Goal: Information Seeking & Learning: Learn about a topic

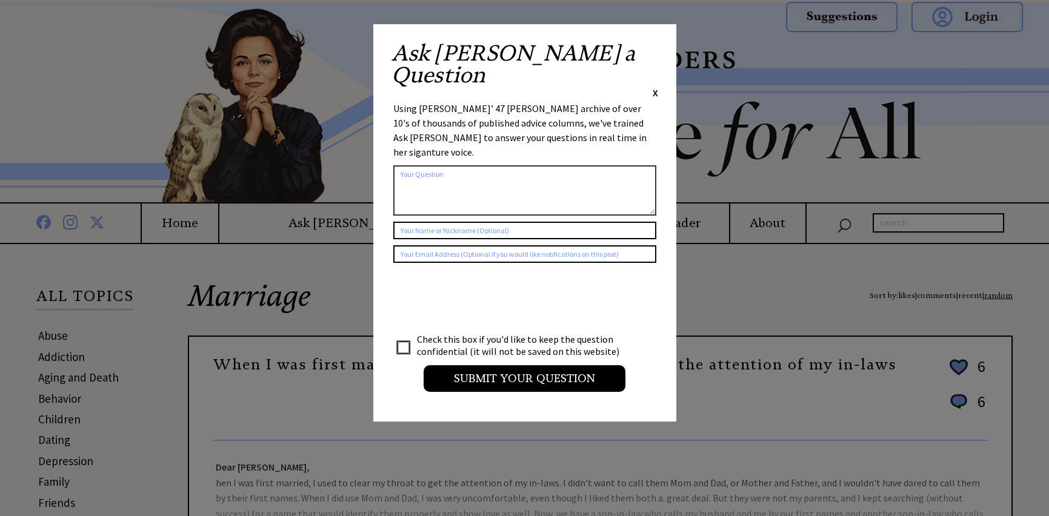
click at [652, 50] on div "Ask Ann a Question X" at bounding box center [524, 70] width 267 height 57
click at [657, 87] on span "X" at bounding box center [655, 93] width 5 height 12
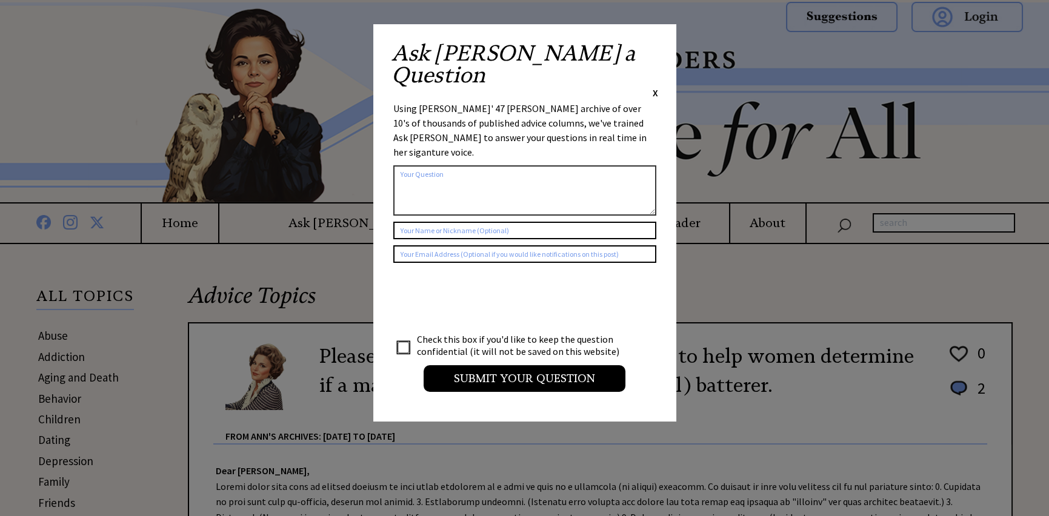
click at [656, 87] on span "X" at bounding box center [655, 93] width 5 height 12
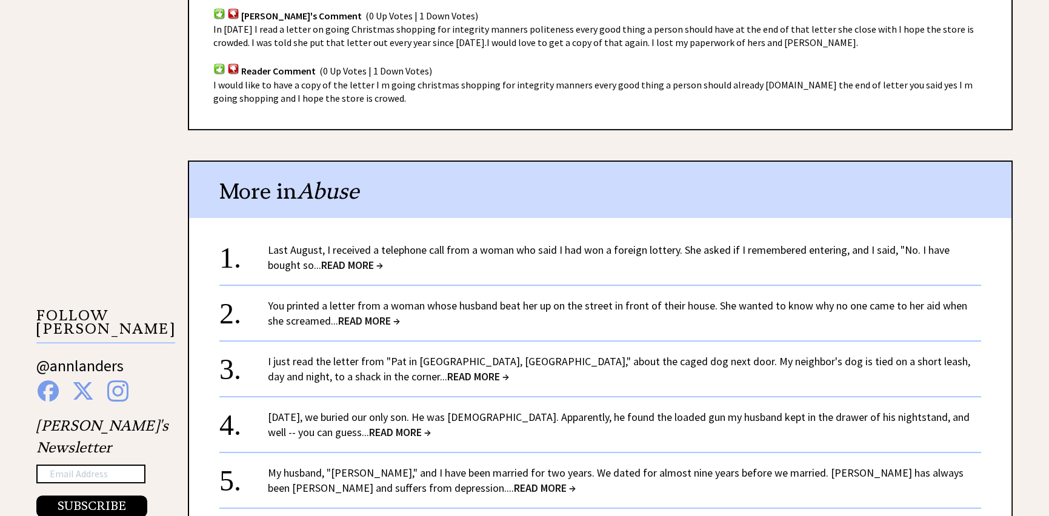
scroll to position [1030, 0]
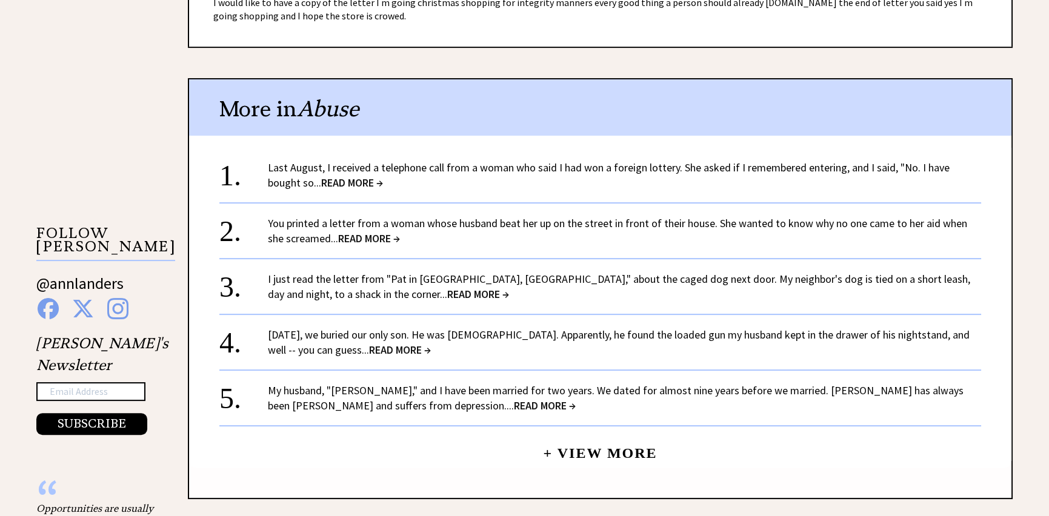
click at [514, 402] on span "READ MORE →" at bounding box center [545, 406] width 62 height 14
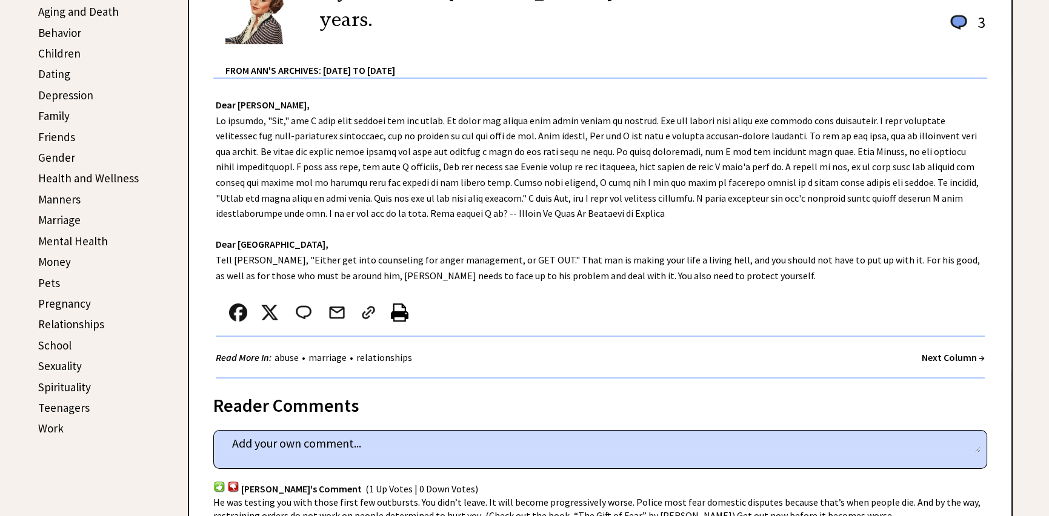
scroll to position [303, 0]
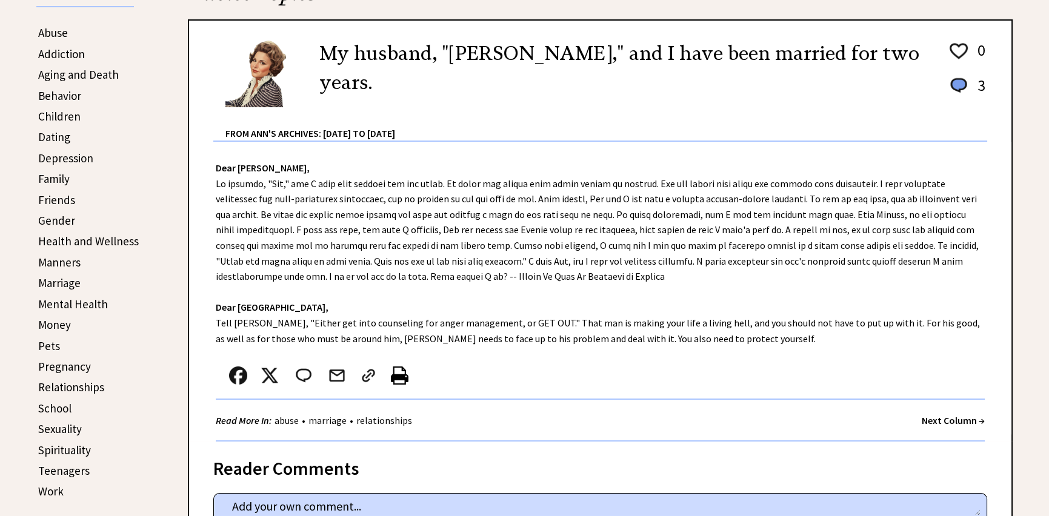
click at [979, 419] on strong "Next Column →" at bounding box center [953, 421] width 63 height 12
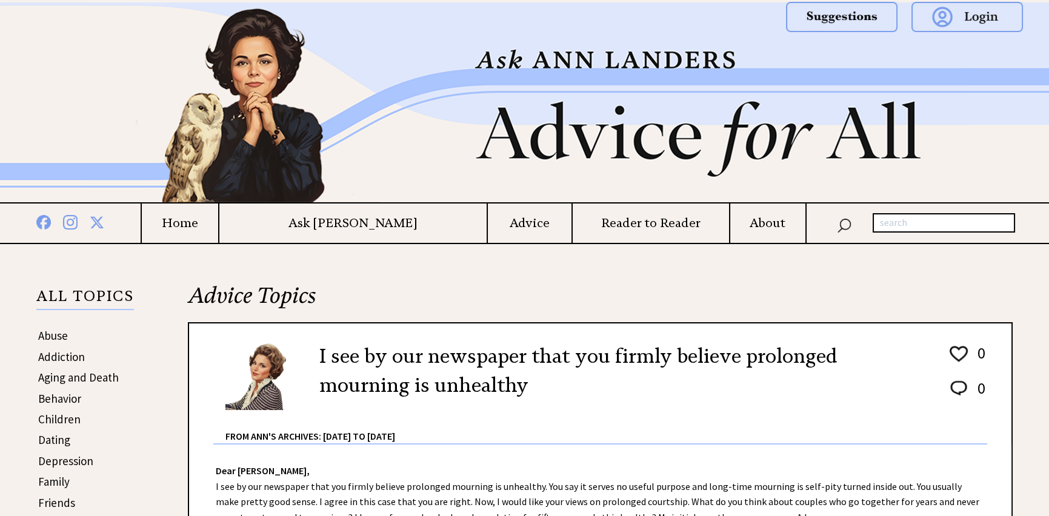
click at [490, 225] on h4 "Advice" at bounding box center [530, 223] width 84 height 15
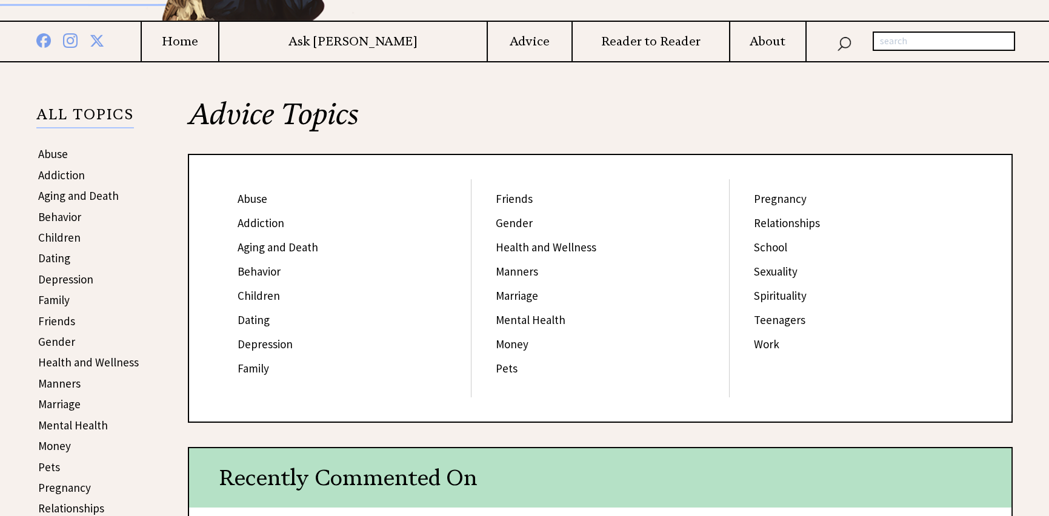
scroll to position [242, 0]
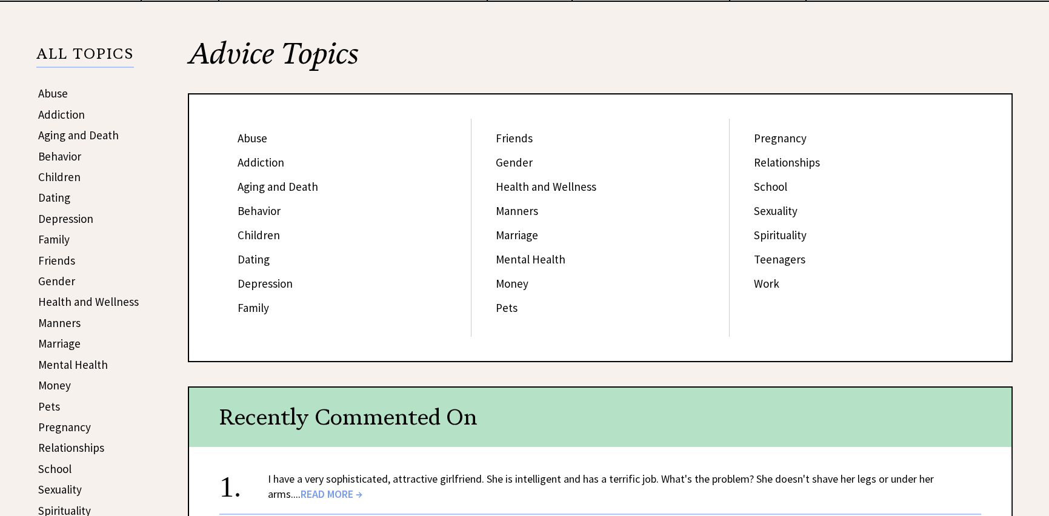
click at [270, 209] on link "Behavior" at bounding box center [259, 211] width 43 height 15
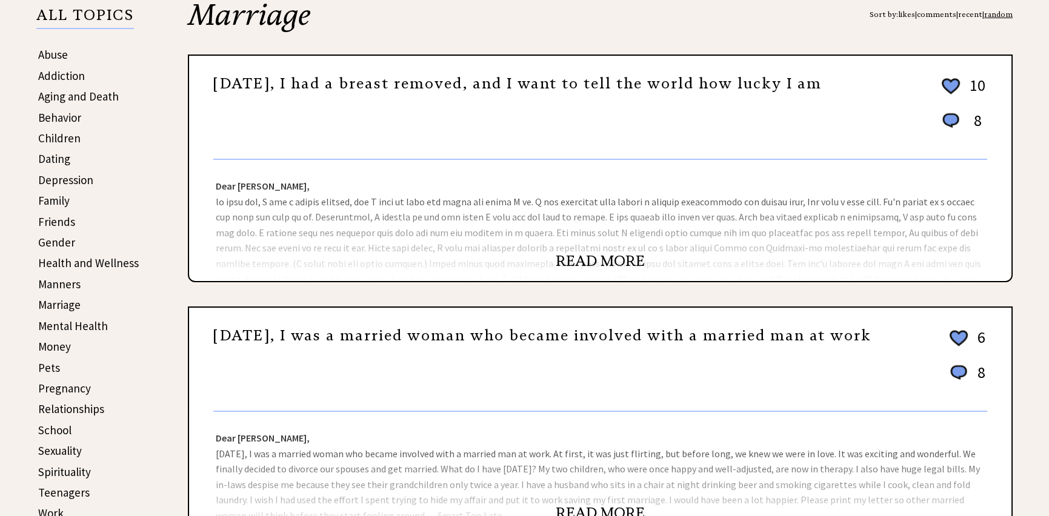
scroll to position [303, 0]
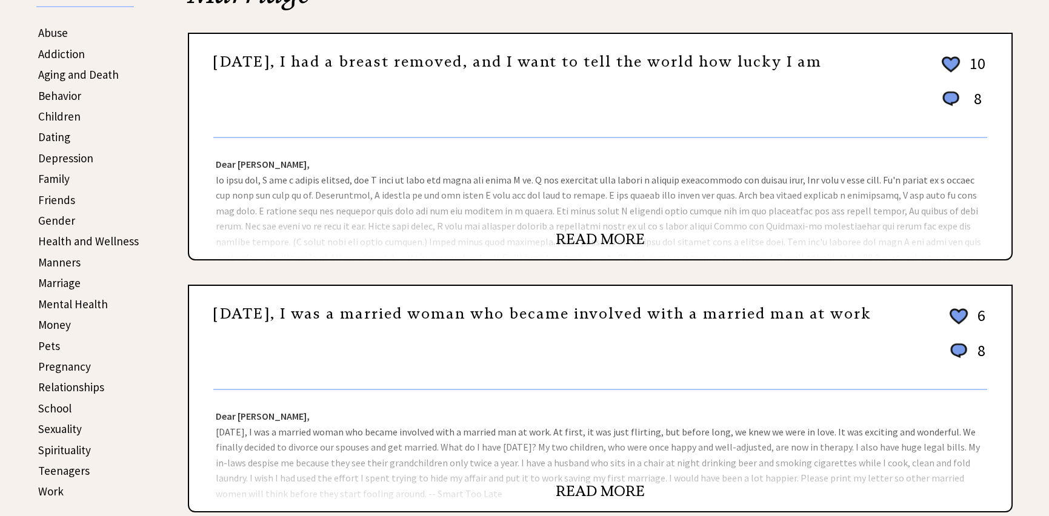
click at [72, 92] on link "Behavior" at bounding box center [59, 95] width 43 height 15
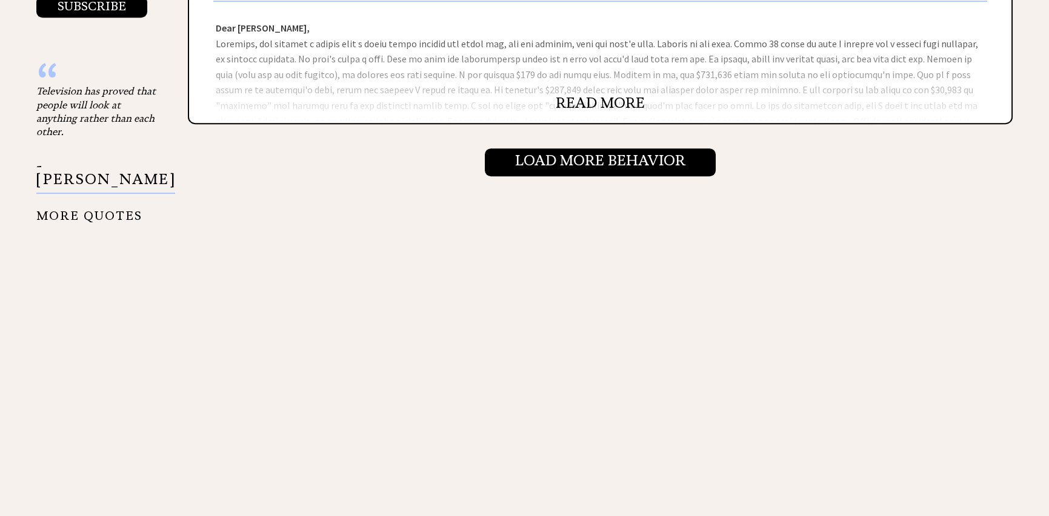
scroll to position [1454, 0]
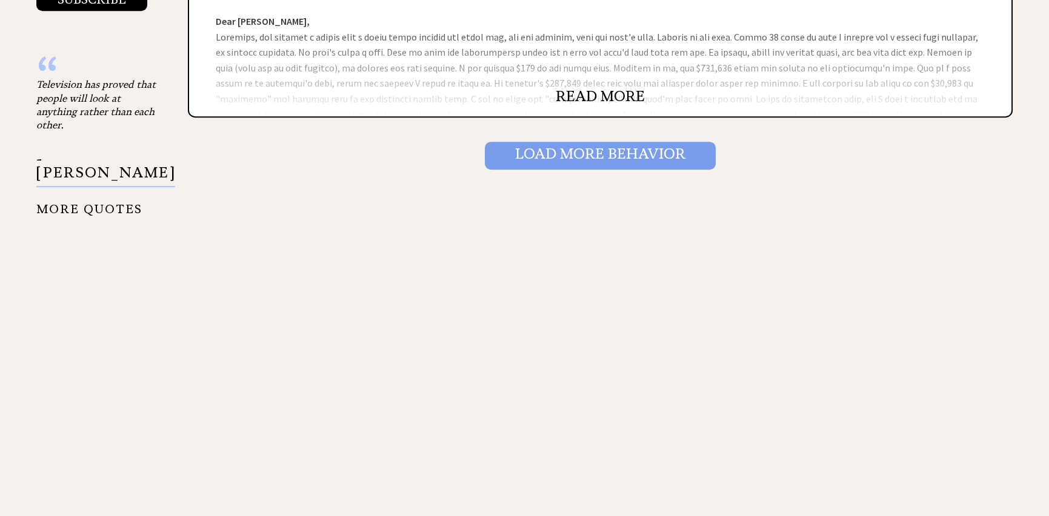
click at [618, 149] on input "Load More Behavior" at bounding box center [600, 156] width 231 height 28
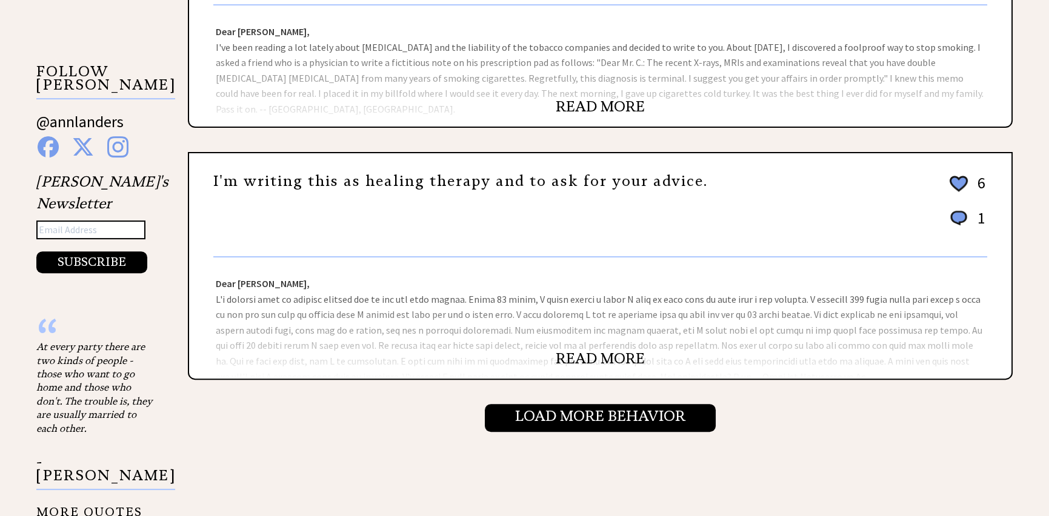
scroll to position [1273, 0]
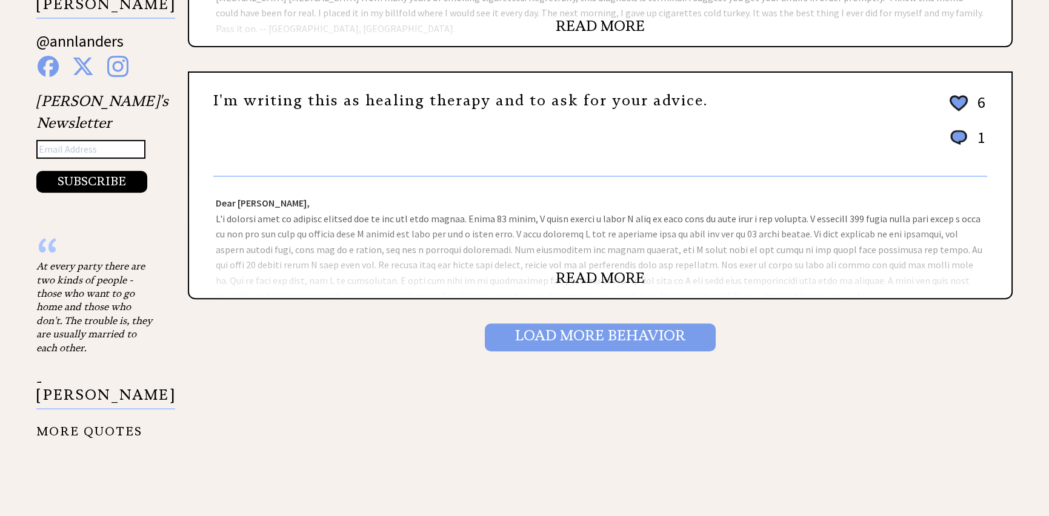
click at [570, 336] on input "Load More Behavior" at bounding box center [600, 338] width 231 height 28
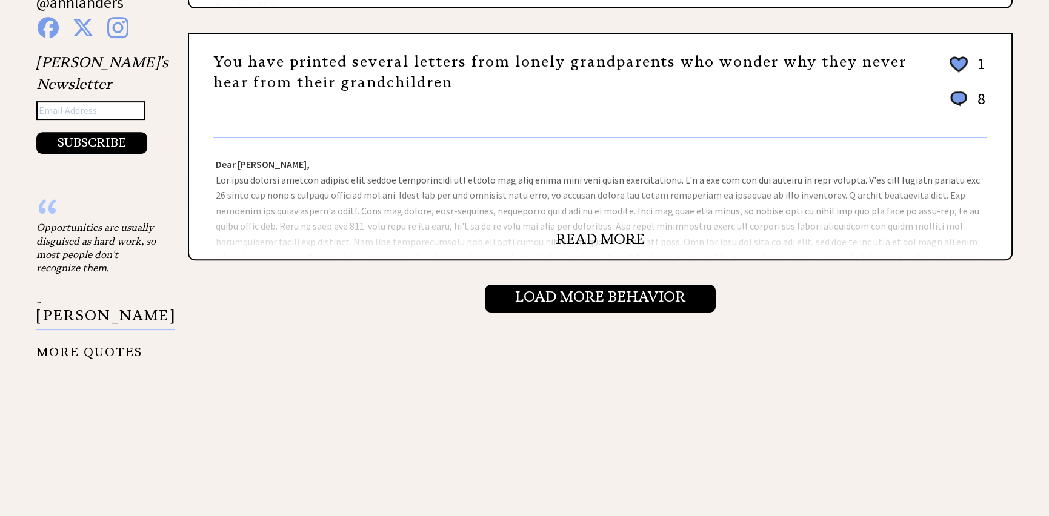
scroll to position [1333, 0]
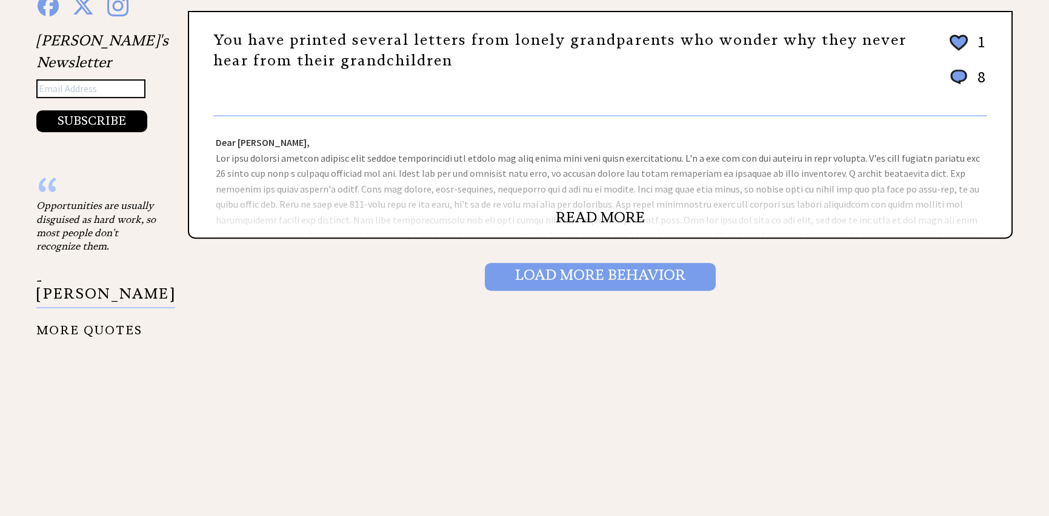
click at [611, 273] on input "Load More Behavior" at bounding box center [600, 277] width 231 height 28
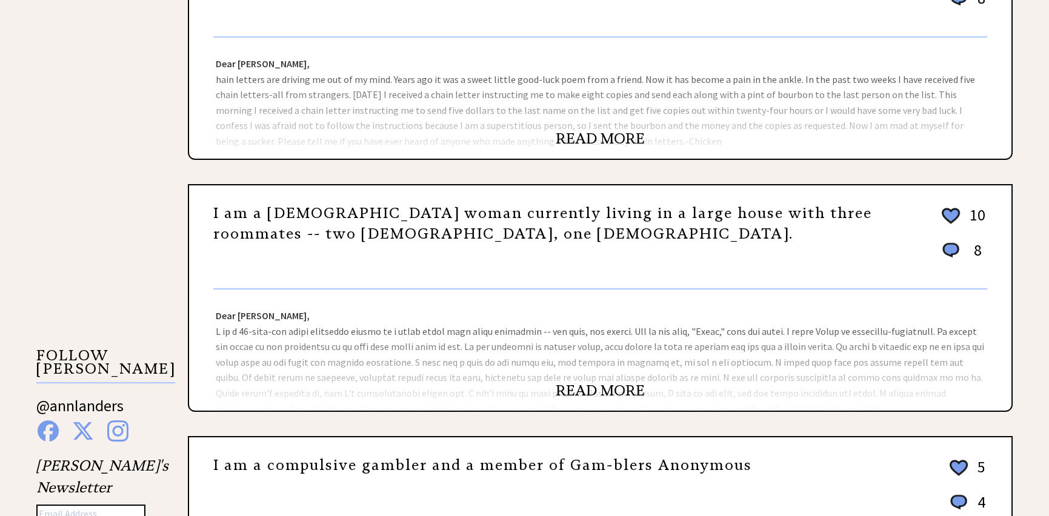
scroll to position [909, 0]
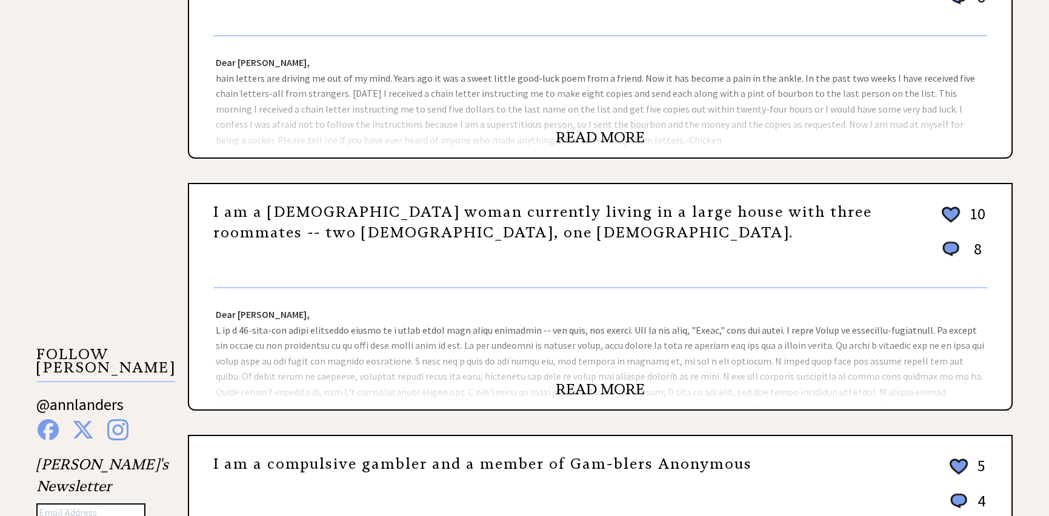
click at [591, 385] on link "READ MORE" at bounding box center [600, 390] width 89 height 18
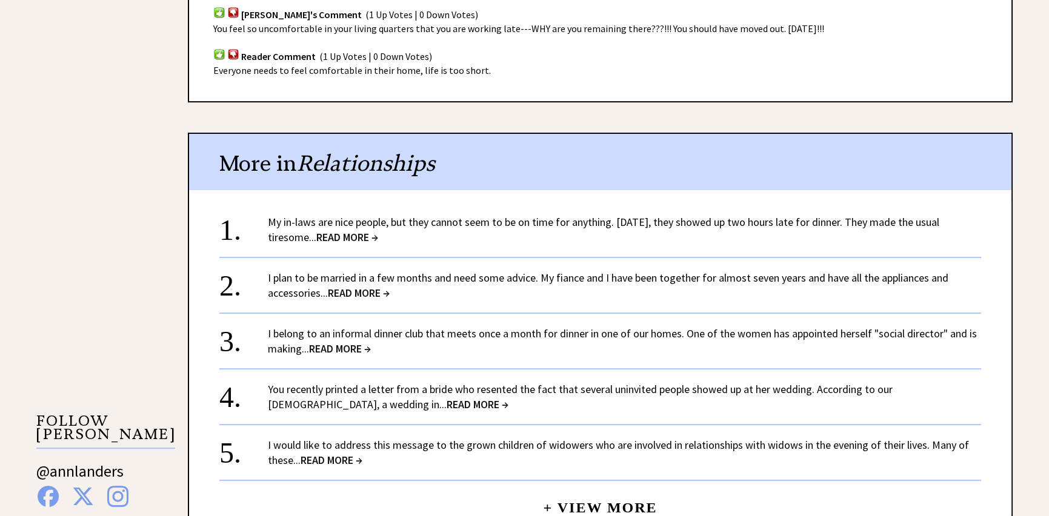
scroll to position [848, 0]
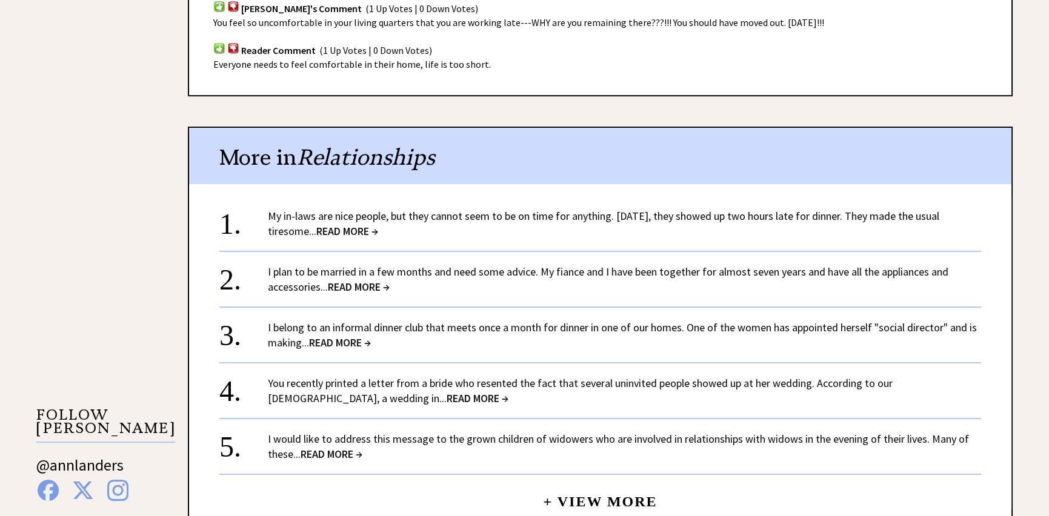
click at [358, 336] on span "READ MORE →" at bounding box center [340, 343] width 62 height 14
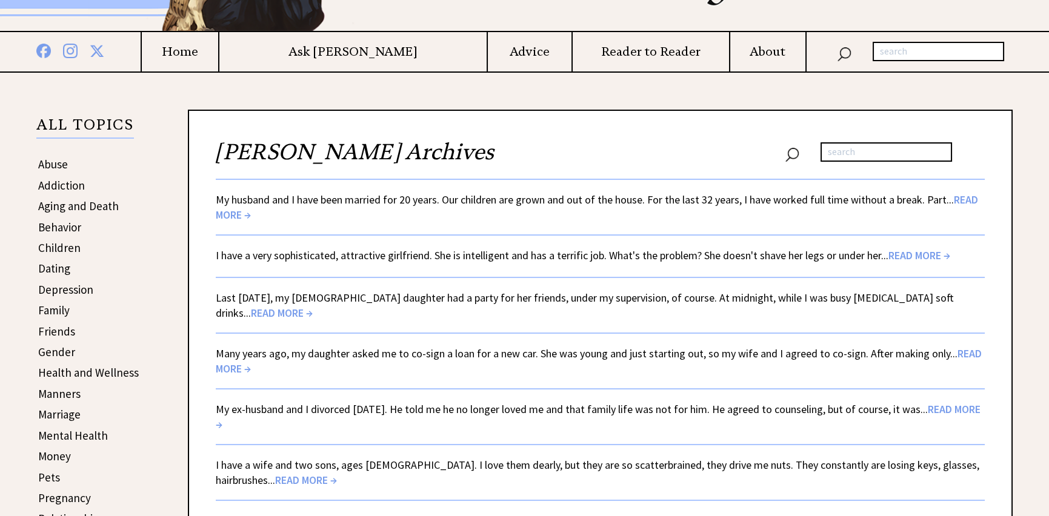
scroll to position [182, 0]
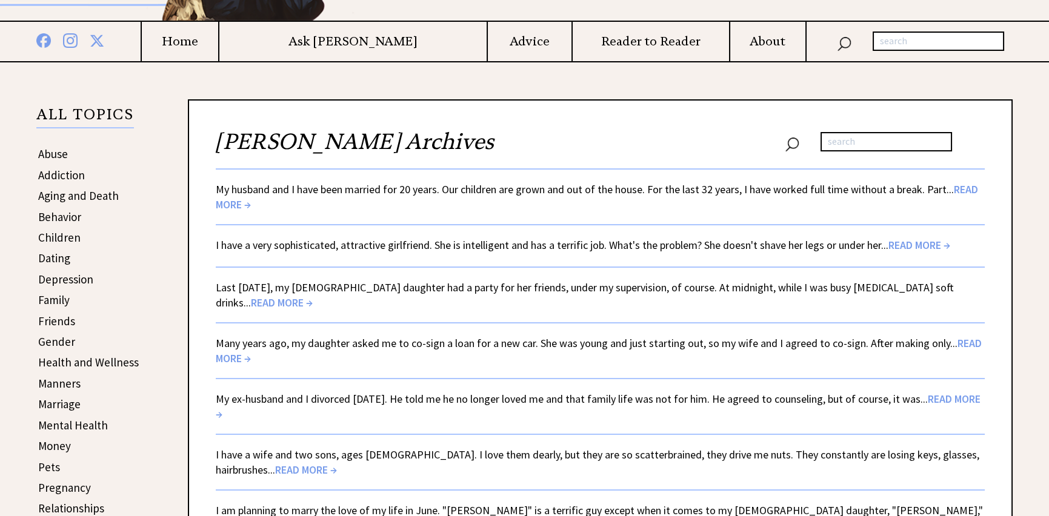
click at [961, 341] on span "READ MORE →" at bounding box center [599, 350] width 766 height 29
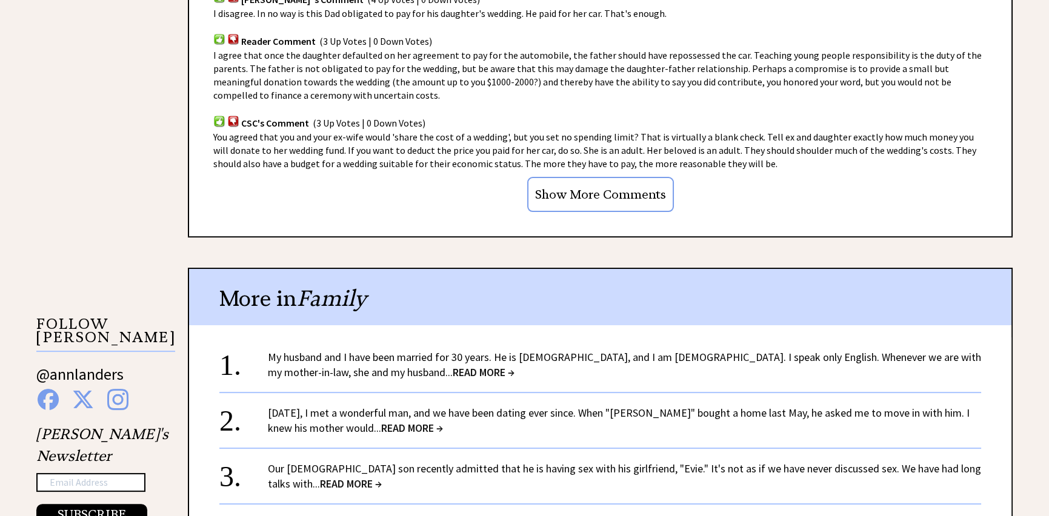
scroll to position [970, 0]
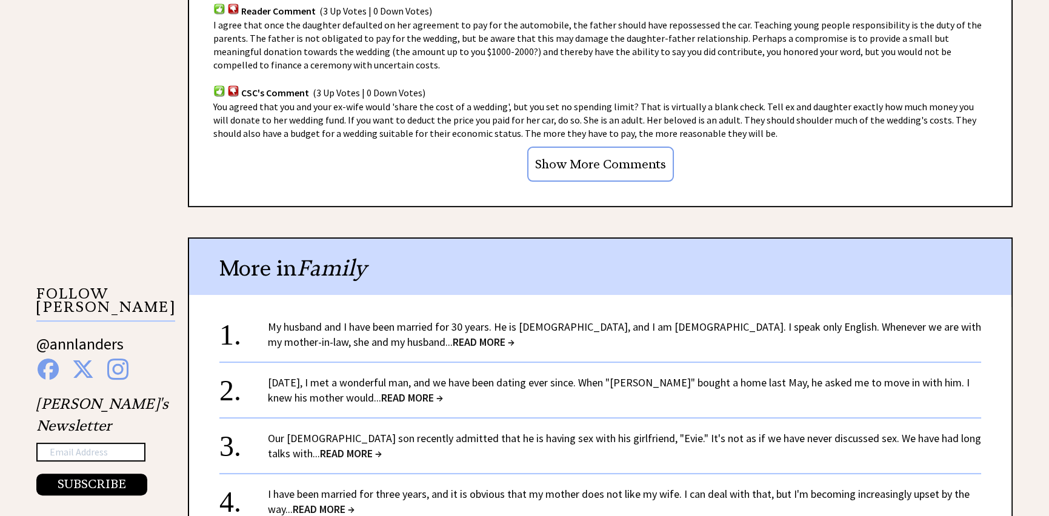
click at [453, 338] on span "READ MORE →" at bounding box center [484, 342] width 62 height 14
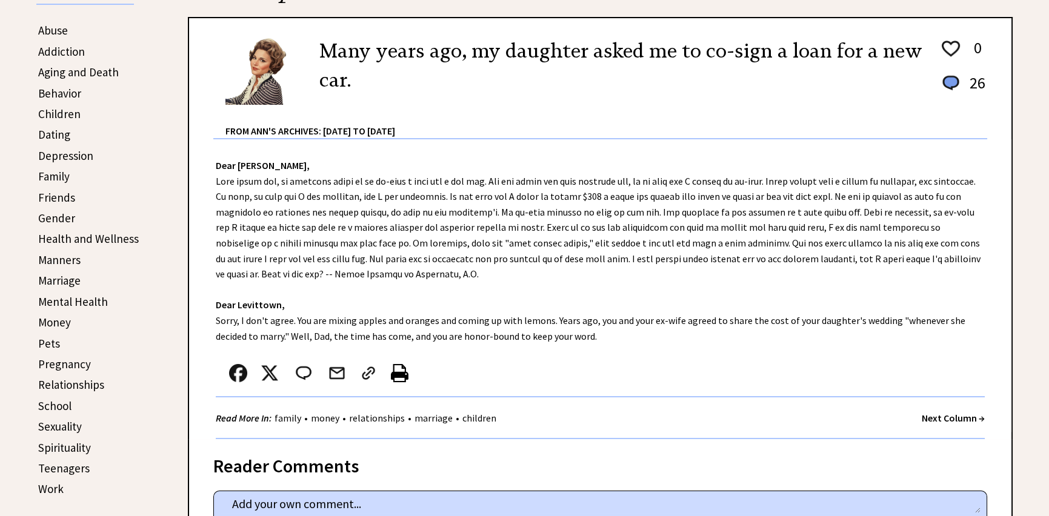
scroll to position [242, 0]
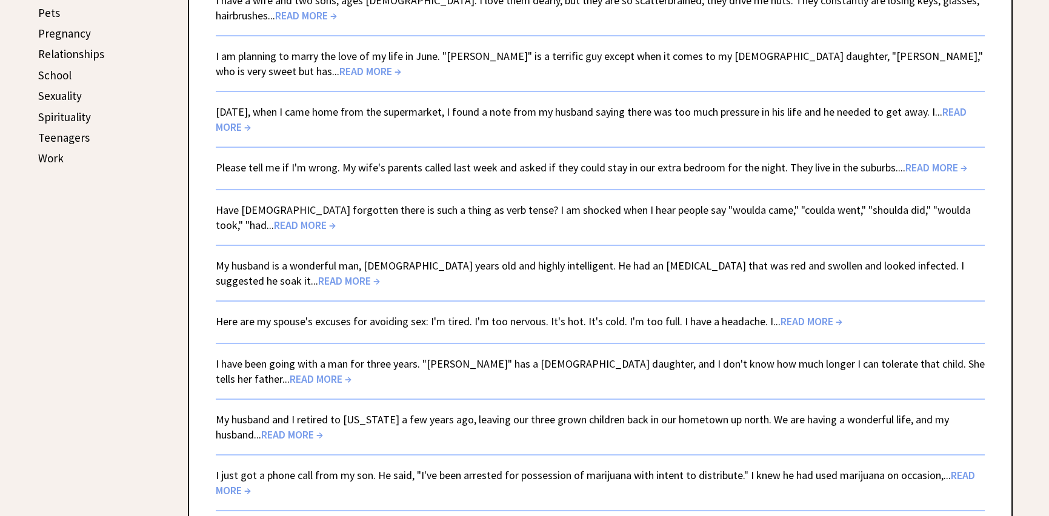
scroll to position [667, 0]
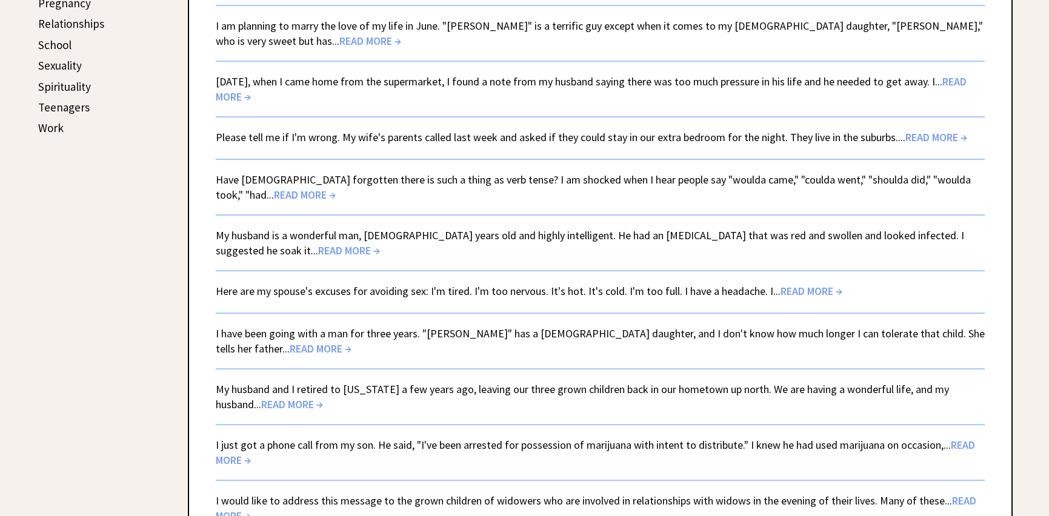
click at [897, 136] on link "Please tell me if I'm wrong. My wife's parents called last week and asked if th…" at bounding box center [591, 137] width 751 height 14
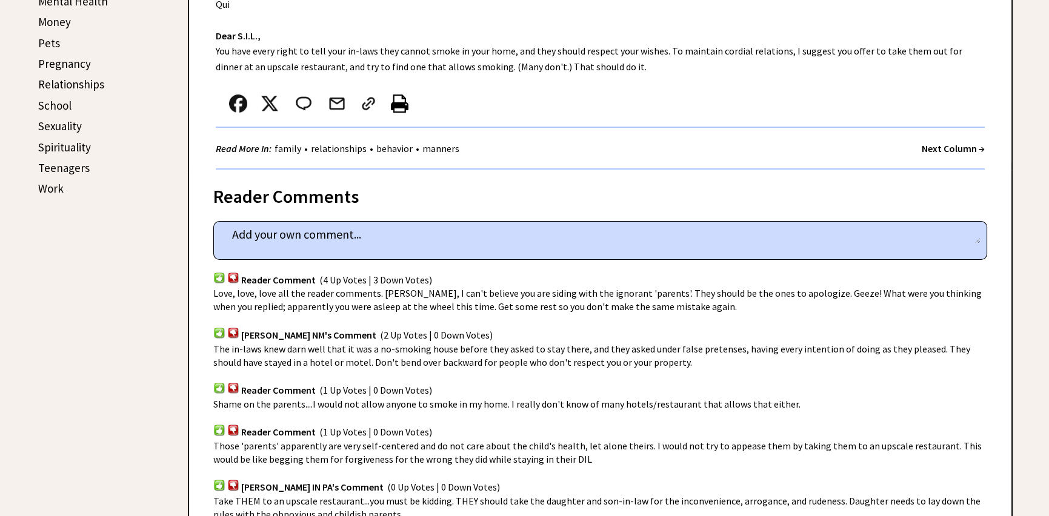
scroll to position [667, 0]
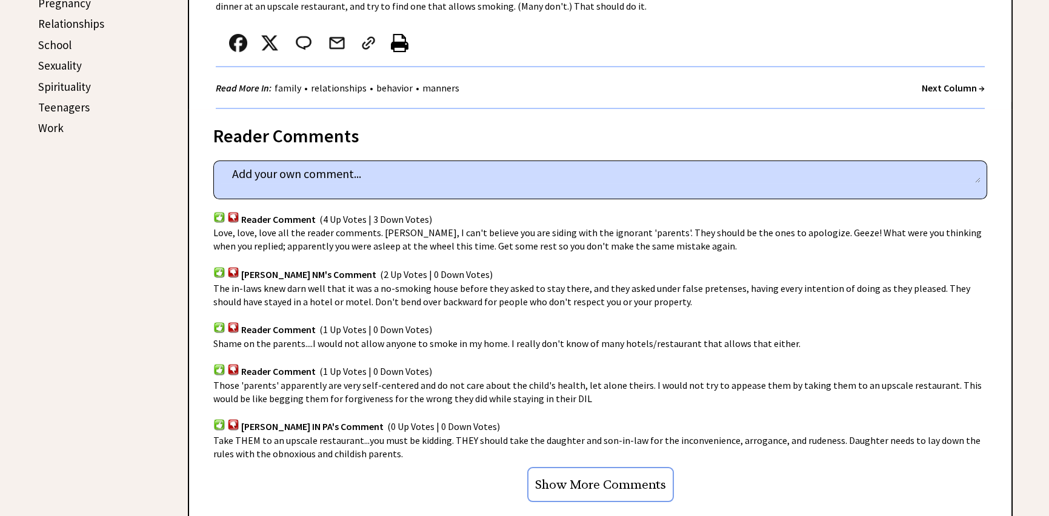
click at [231, 212] on img at bounding box center [233, 218] width 12 height 12
click at [217, 267] on img at bounding box center [219, 273] width 12 height 12
click at [215, 322] on img at bounding box center [219, 328] width 12 height 12
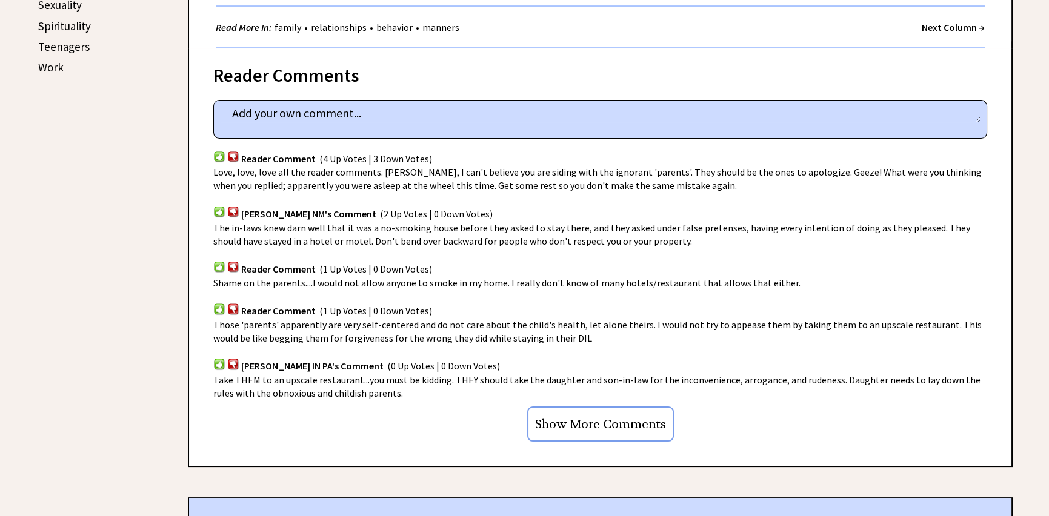
scroll to position [788, 0]
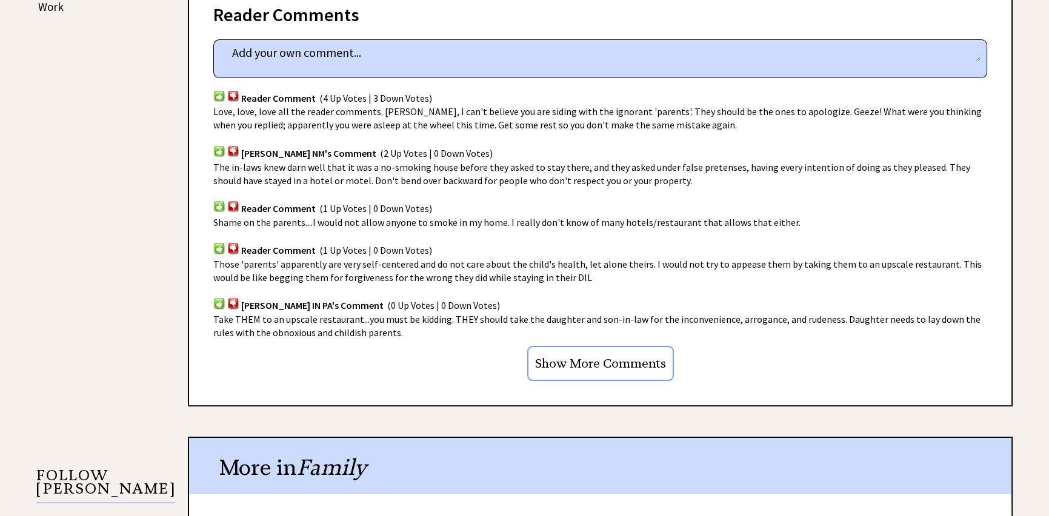
click at [216, 242] on img at bounding box center [219, 248] width 12 height 12
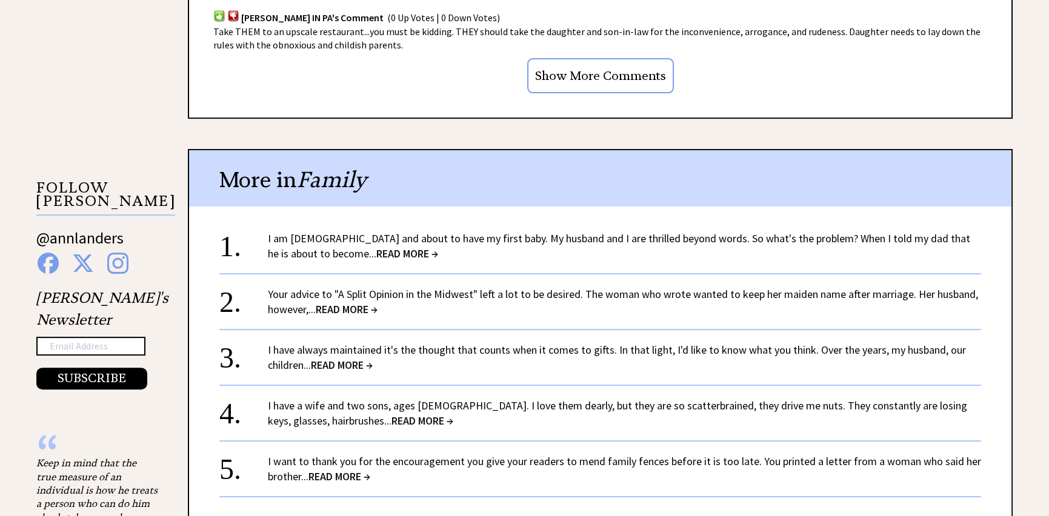
scroll to position [909, 0]
